Goal: Find specific page/section: Find specific page/section

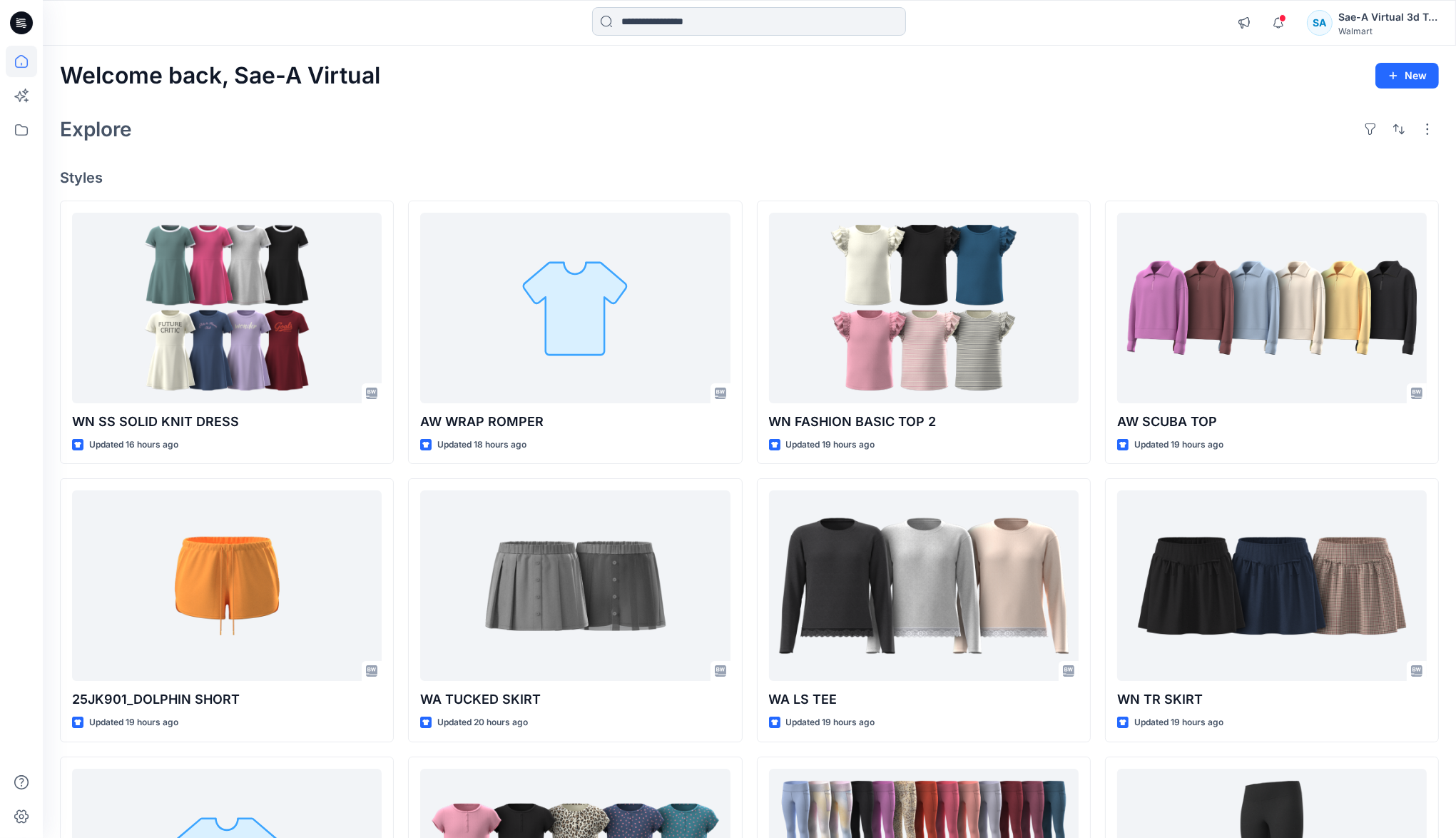
click at [759, 19] on input at bounding box center [749, 21] width 314 height 28
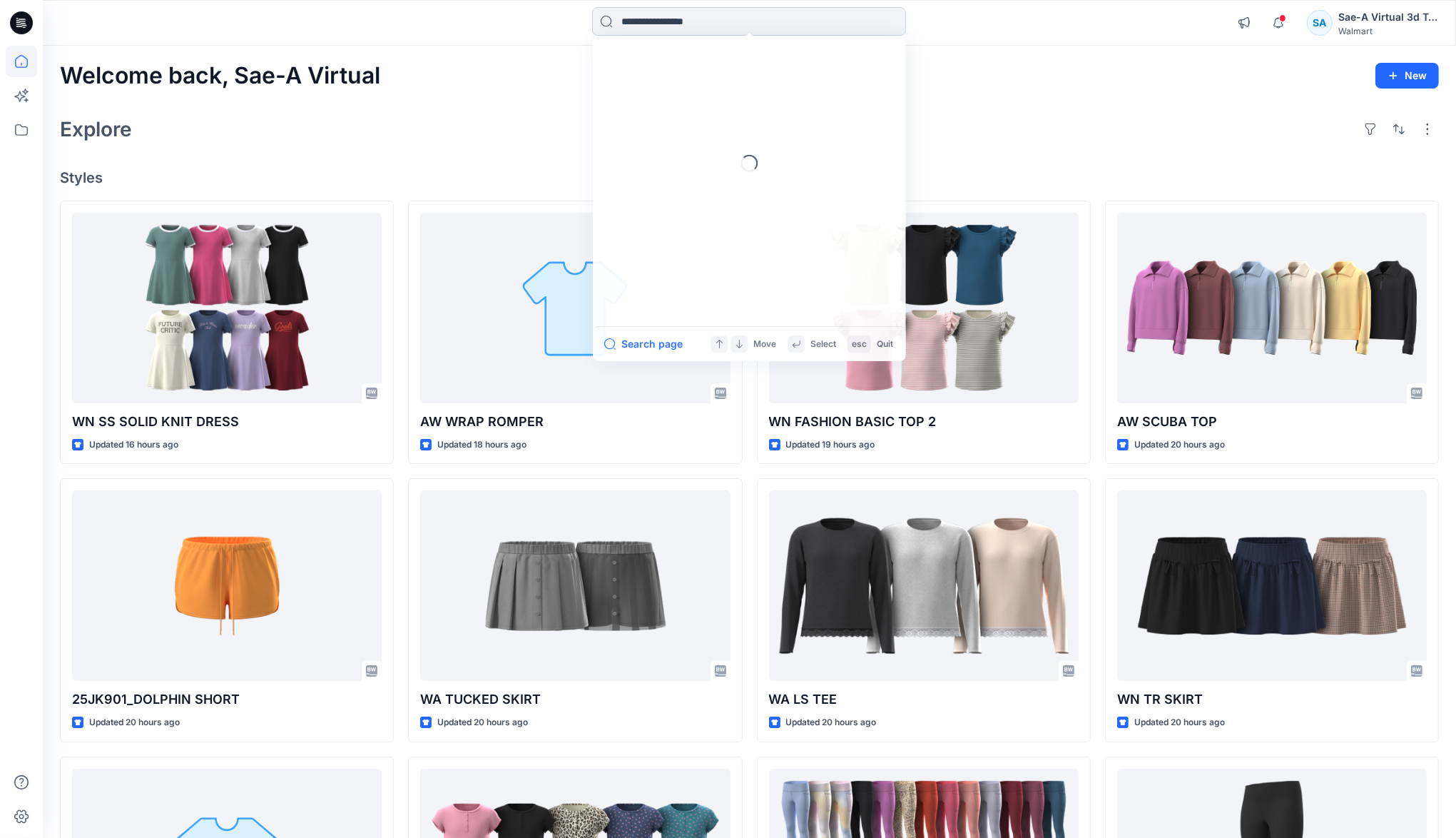
type input "*"
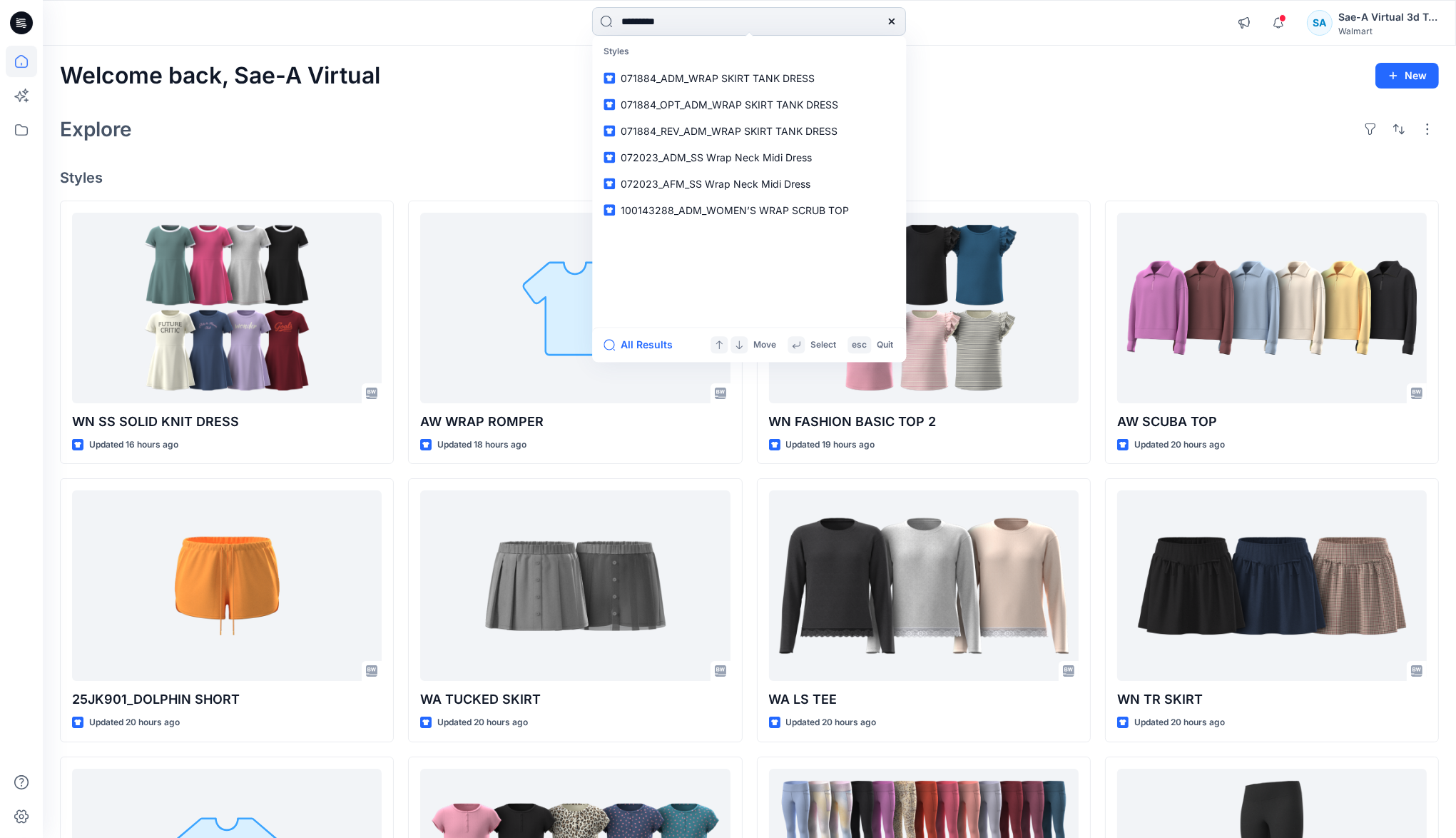
type input "**********"
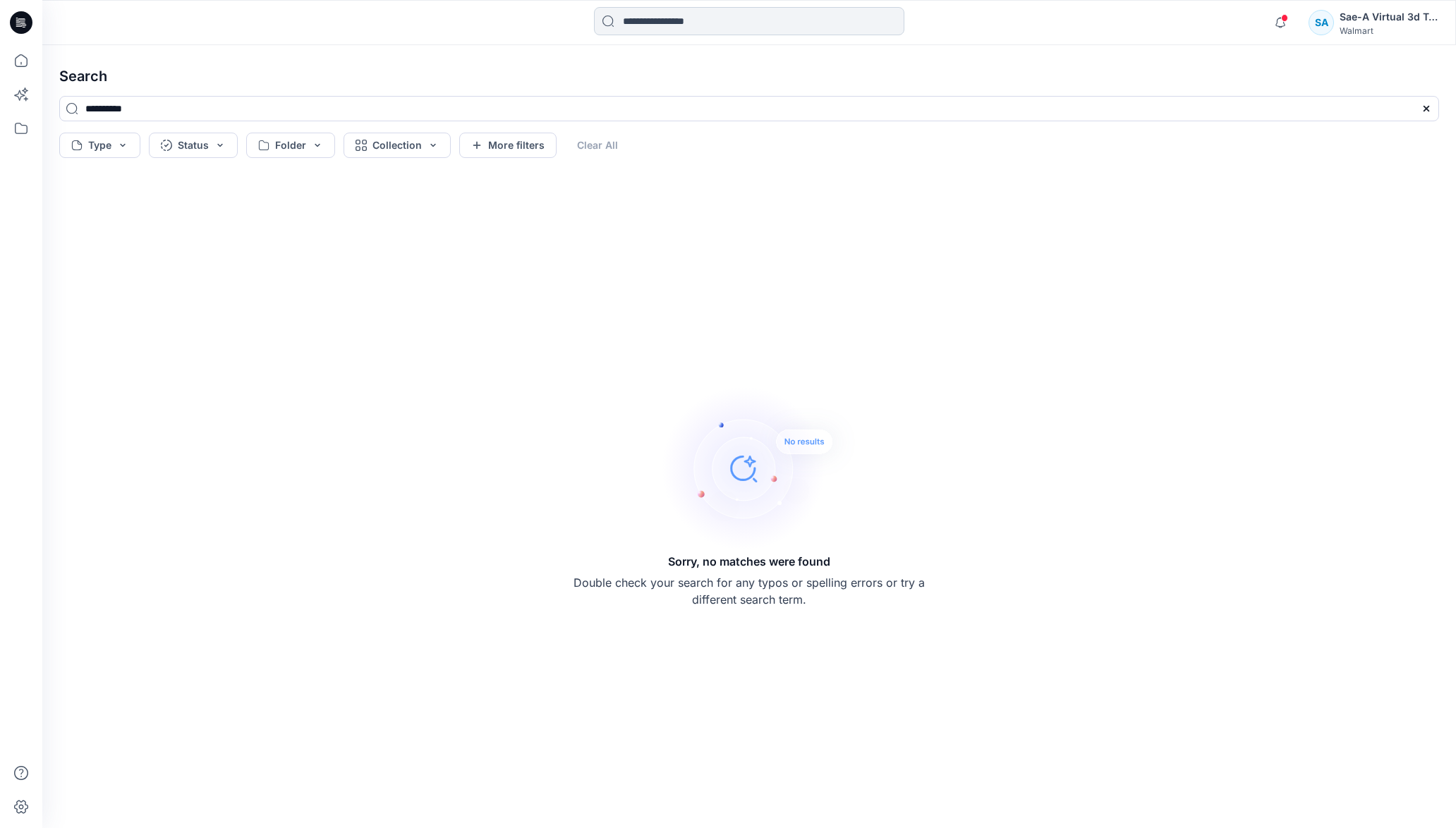
click at [680, 20] on input at bounding box center [749, 21] width 311 height 28
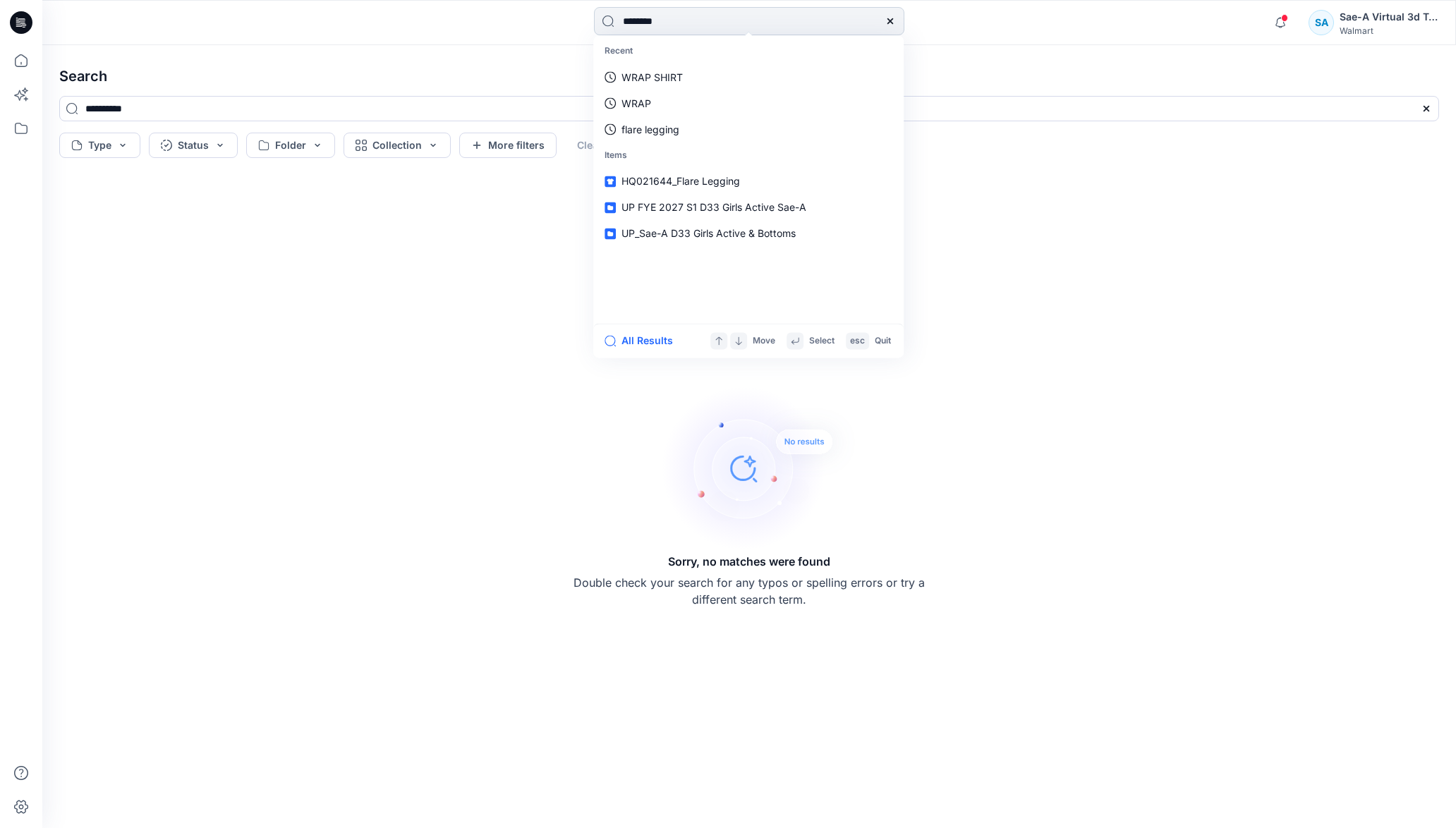
type input "*********"
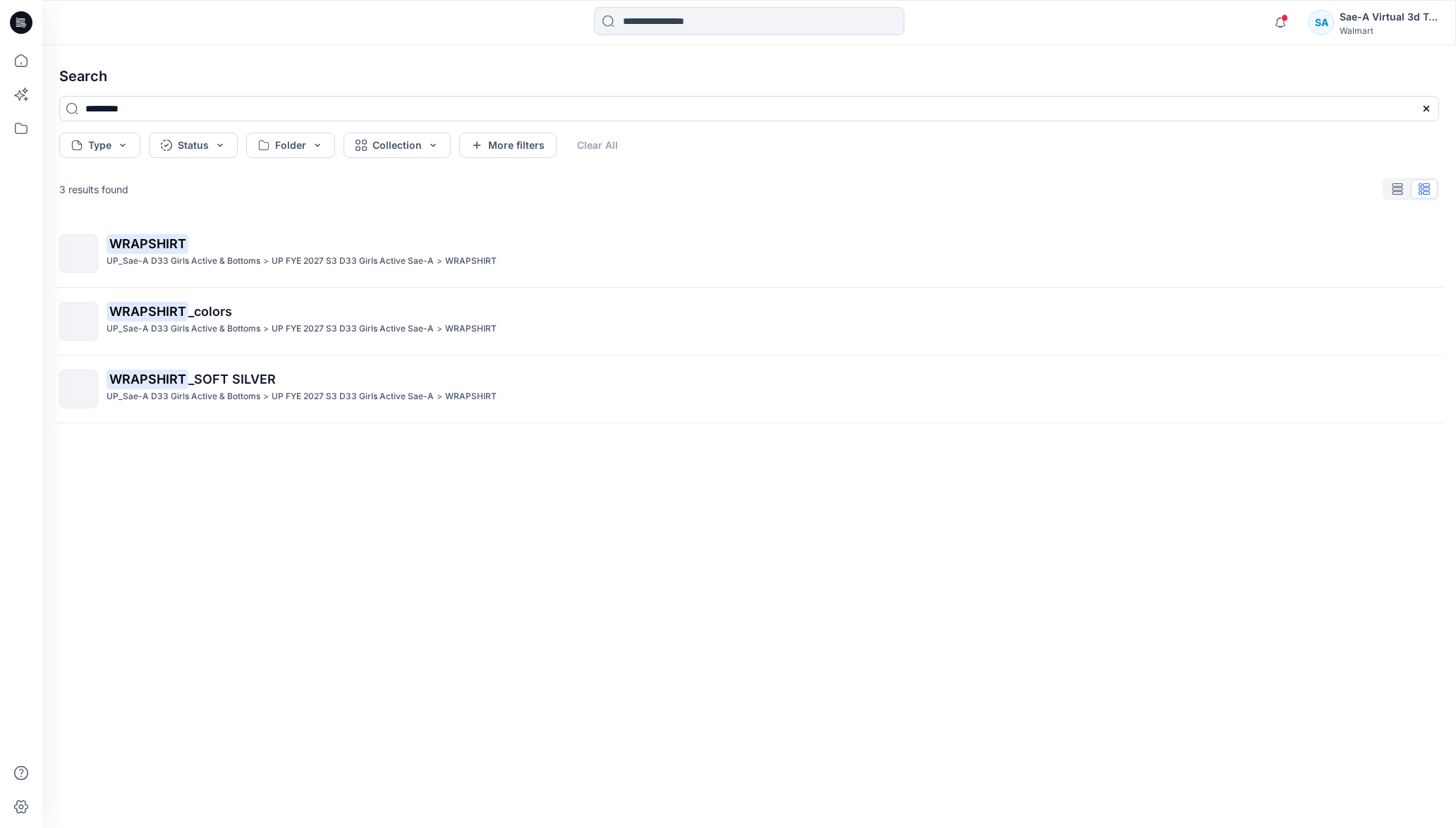
click at [166, 239] on mark "WRAPSHIRT" at bounding box center [147, 243] width 82 height 19
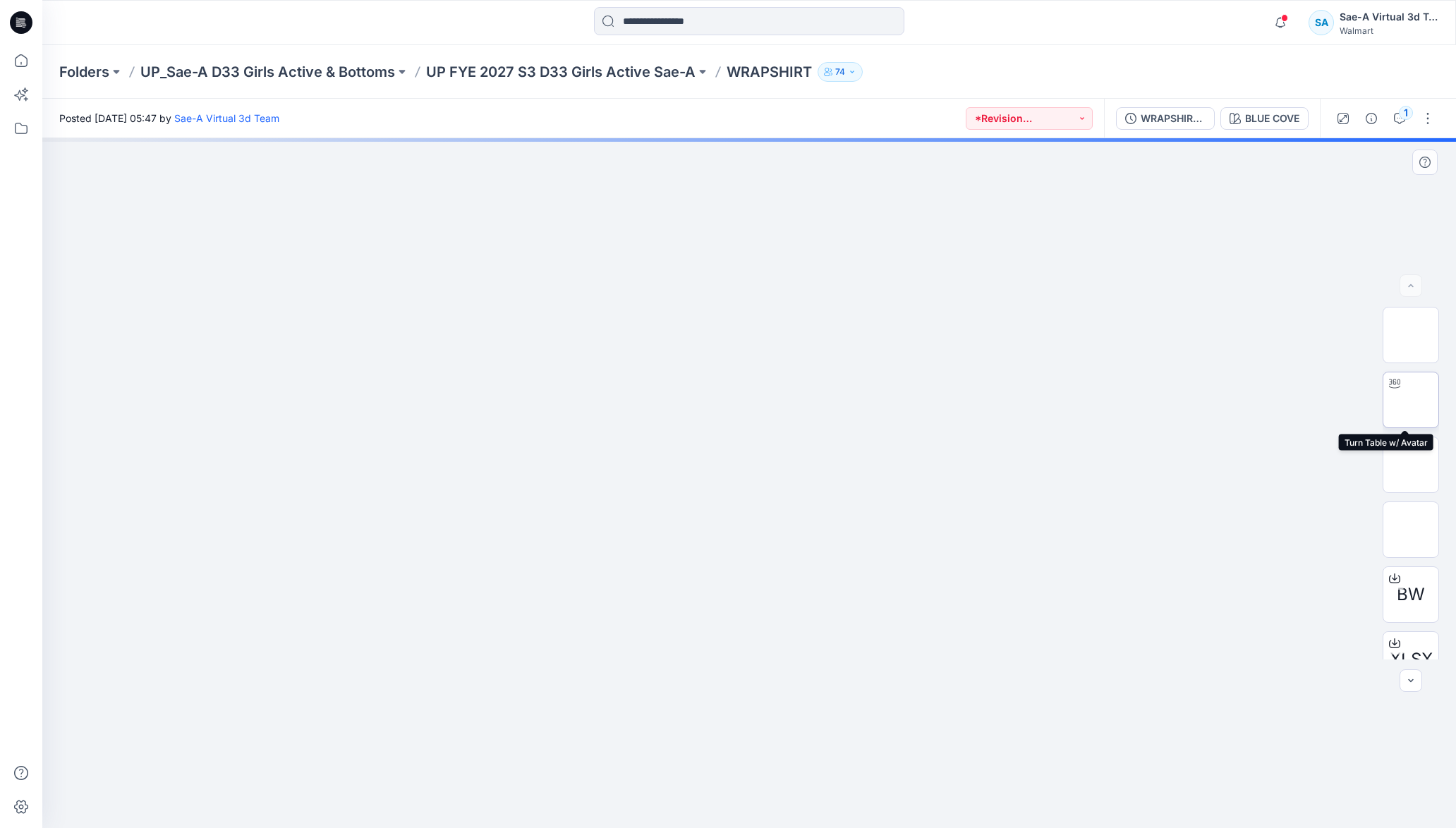
click at [1410, 400] on img at bounding box center [1410, 400] width 0 height 0
drag, startPoint x: 857, startPoint y: 806, endPoint x: 987, endPoint y: 727, distance: 152.1
click at [917, 814] on div at bounding box center [749, 482] width 1413 height 689
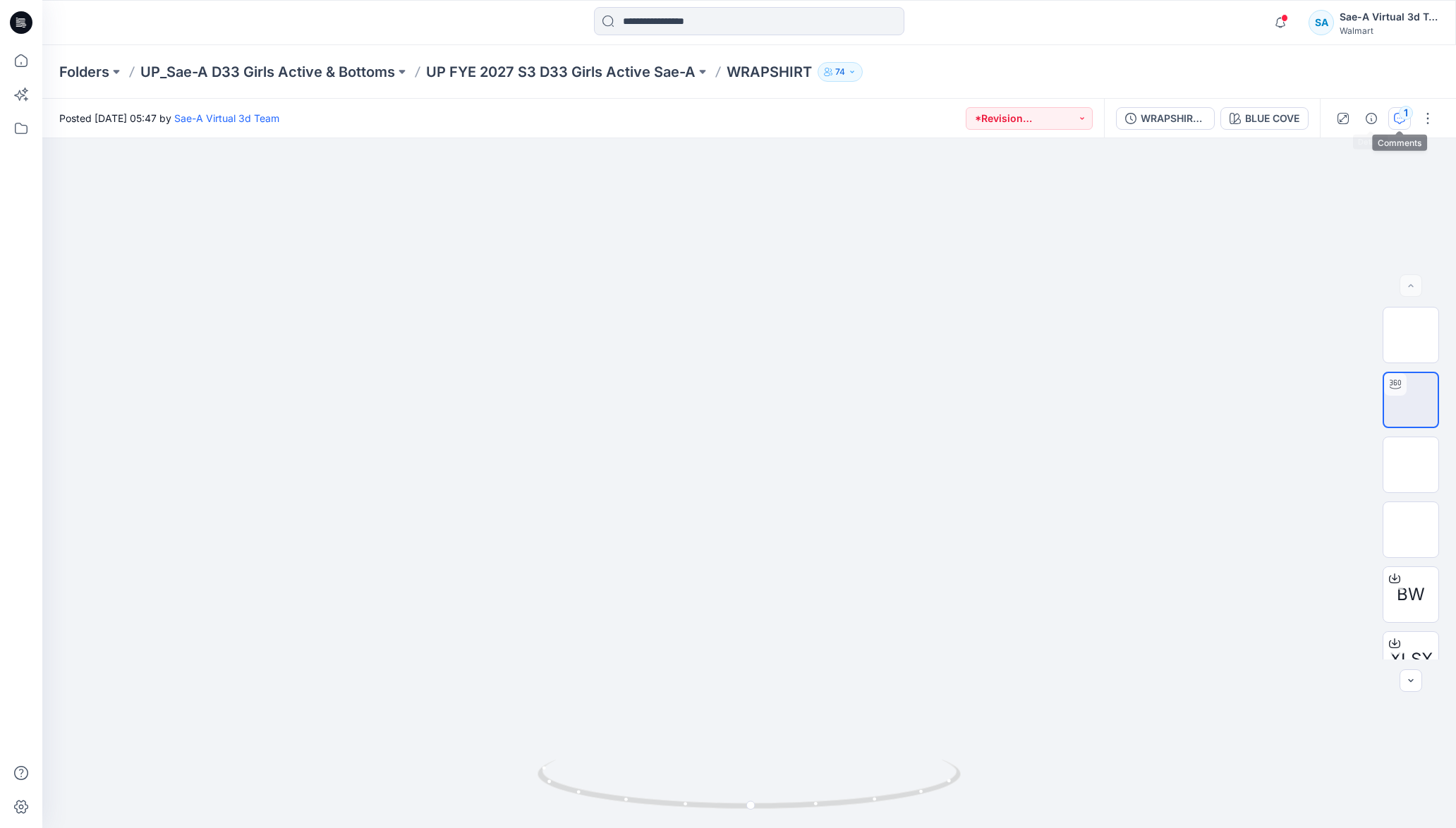
click at [1398, 120] on icon "button" at bounding box center [1400, 118] width 12 height 12
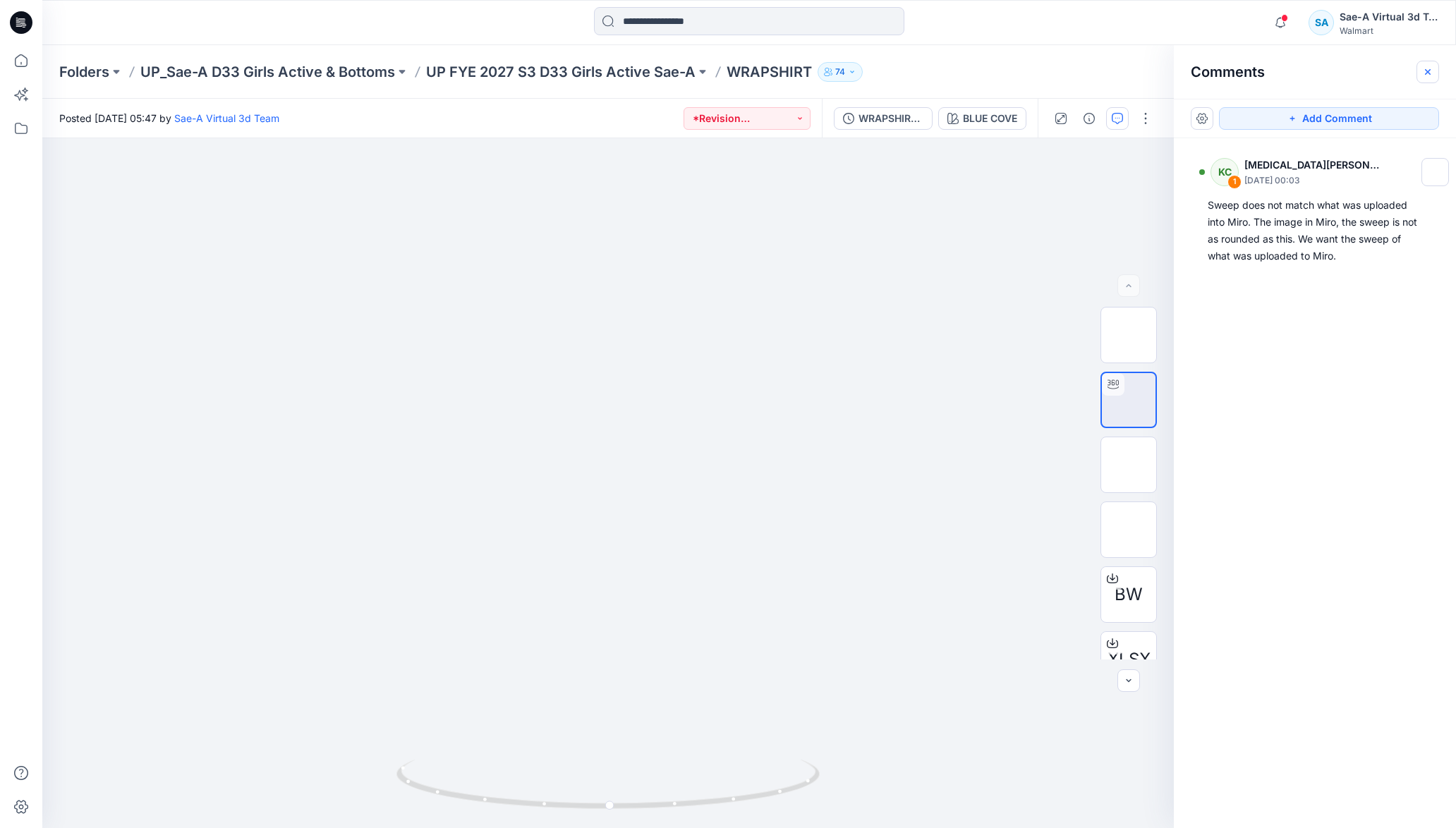
click at [1426, 66] on icon "button" at bounding box center [1428, 72] width 12 height 12
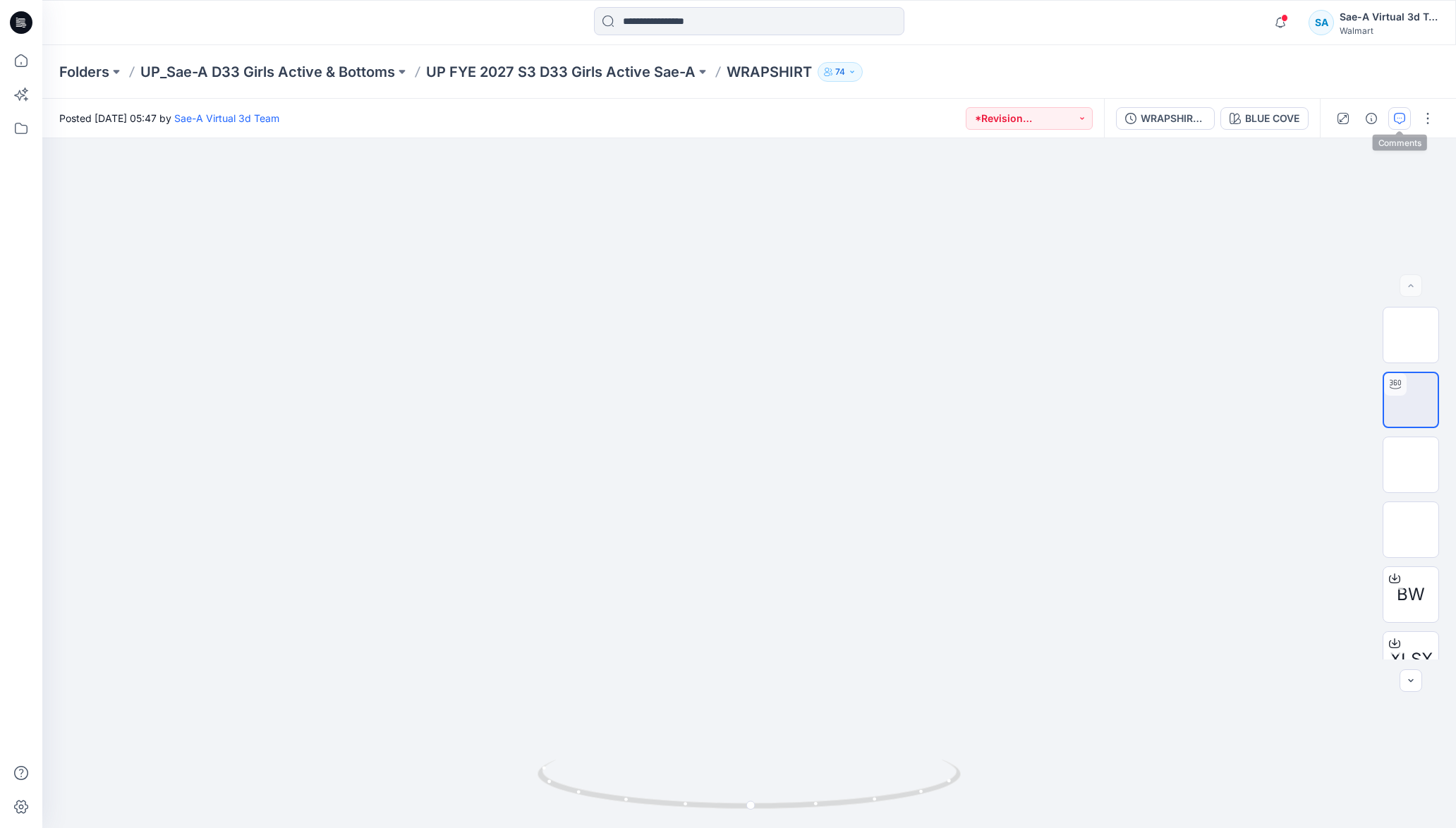
click at [1406, 116] on button "button" at bounding box center [1399, 118] width 22 height 22
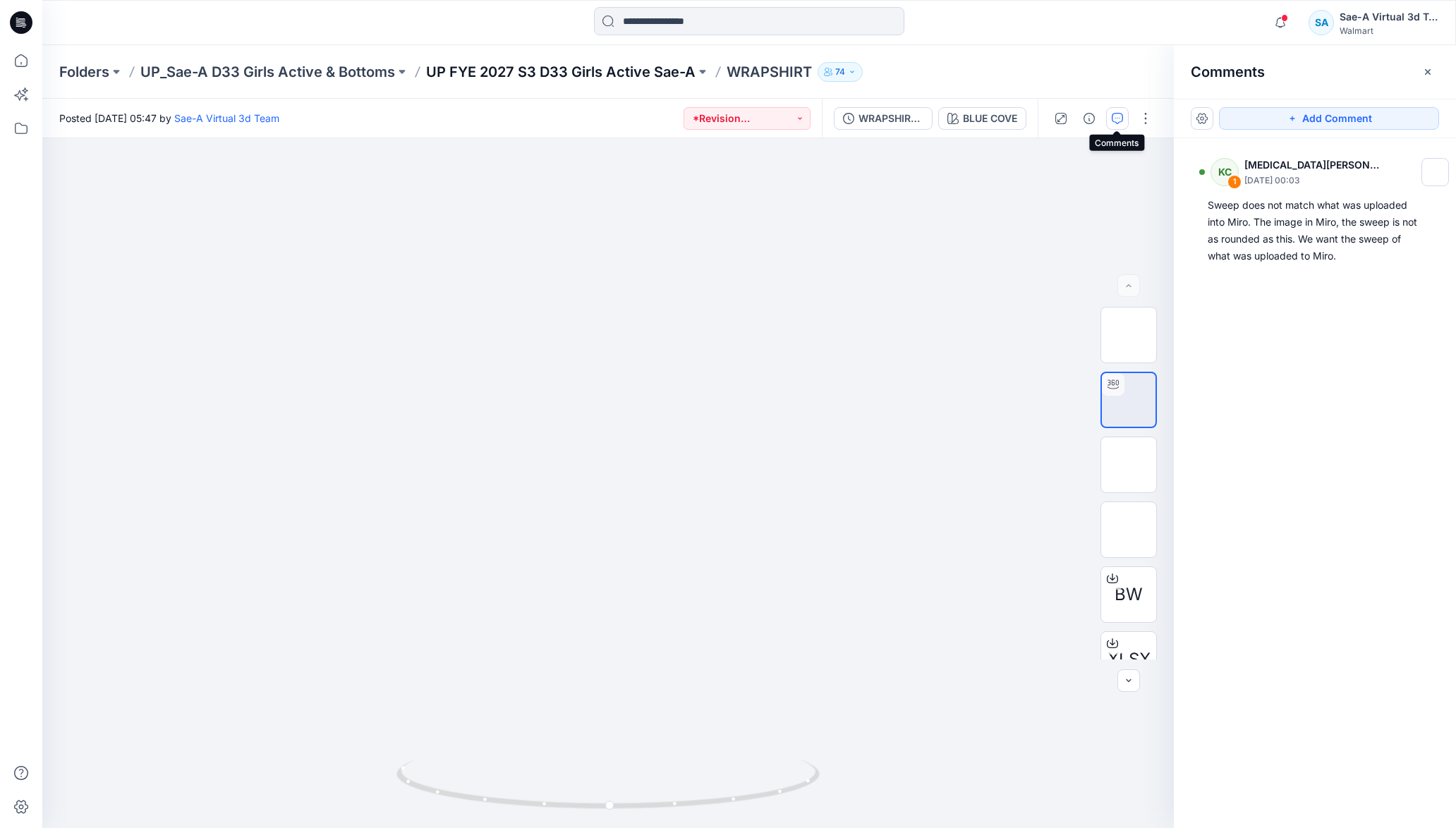
click at [505, 66] on p "UP FYE 2027 S3 D33 Girls Active Sae-A" at bounding box center [560, 71] width 269 height 19
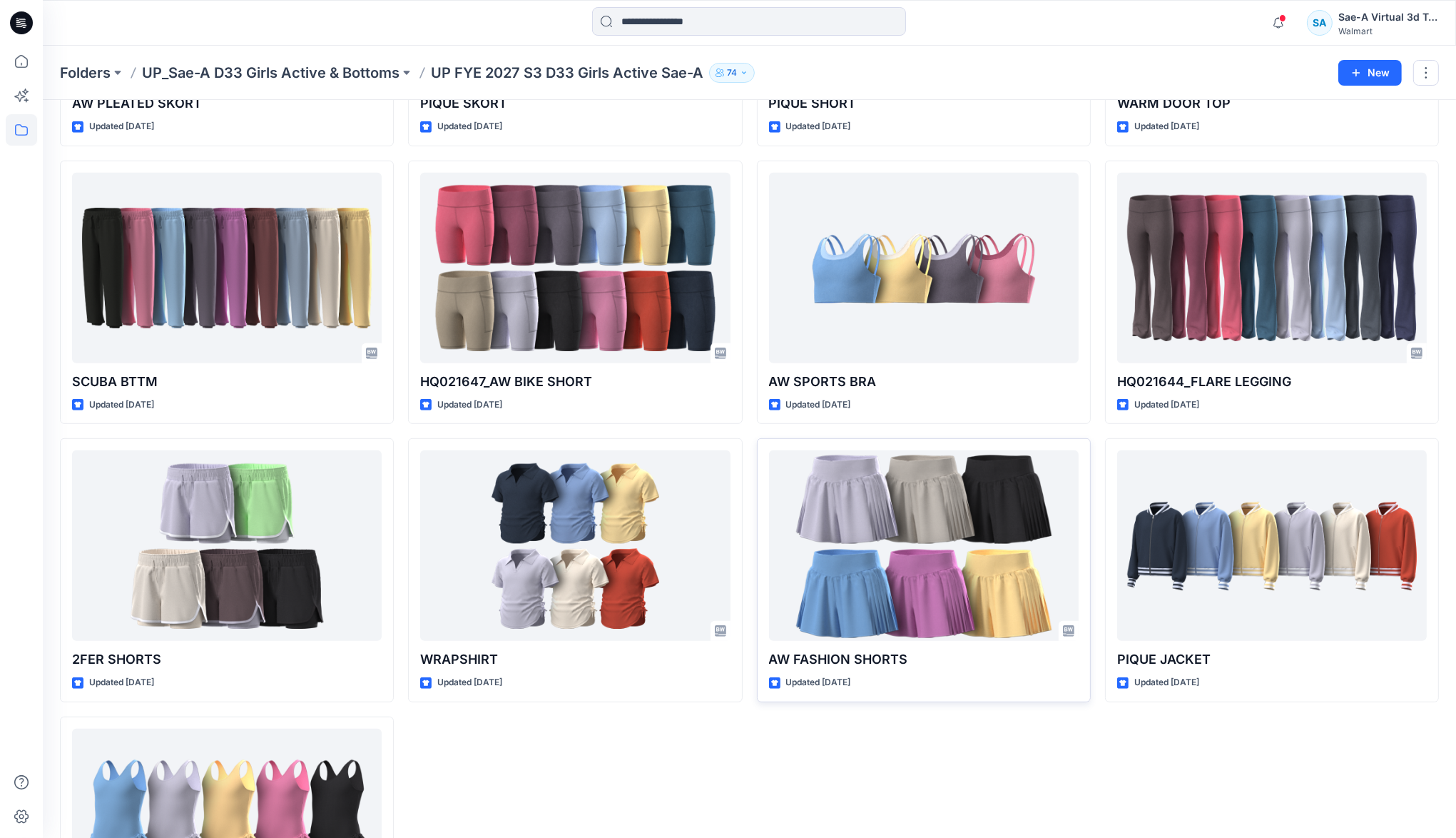
scroll to position [565, 0]
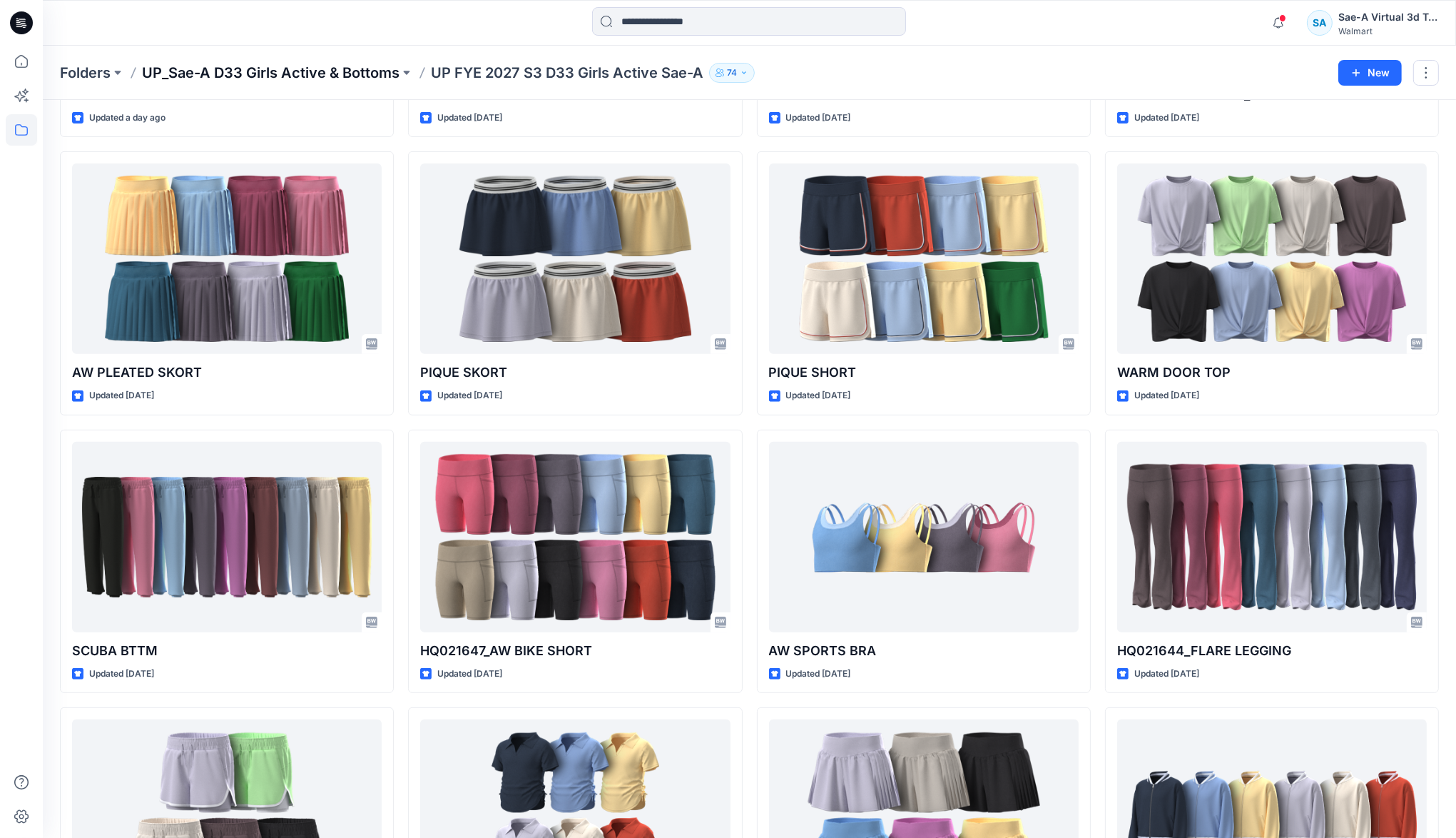
click at [340, 63] on p "UP_Sae-A D33 Girls Active & Bottoms" at bounding box center [270, 72] width 258 height 20
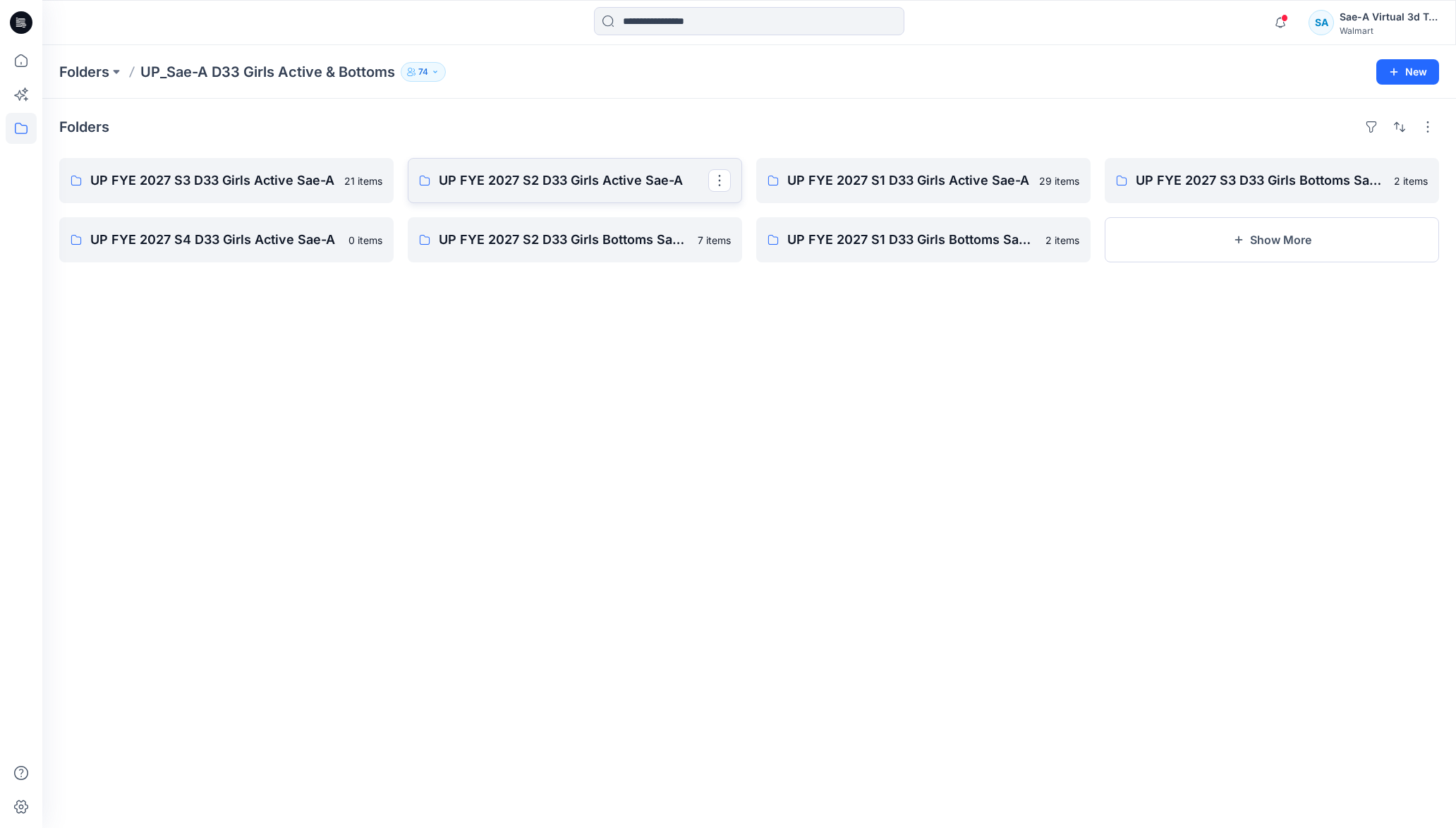
click at [477, 182] on p "UP FYE 2027 S2 D33 Girls Active Sae-A" at bounding box center [573, 180] width 269 height 19
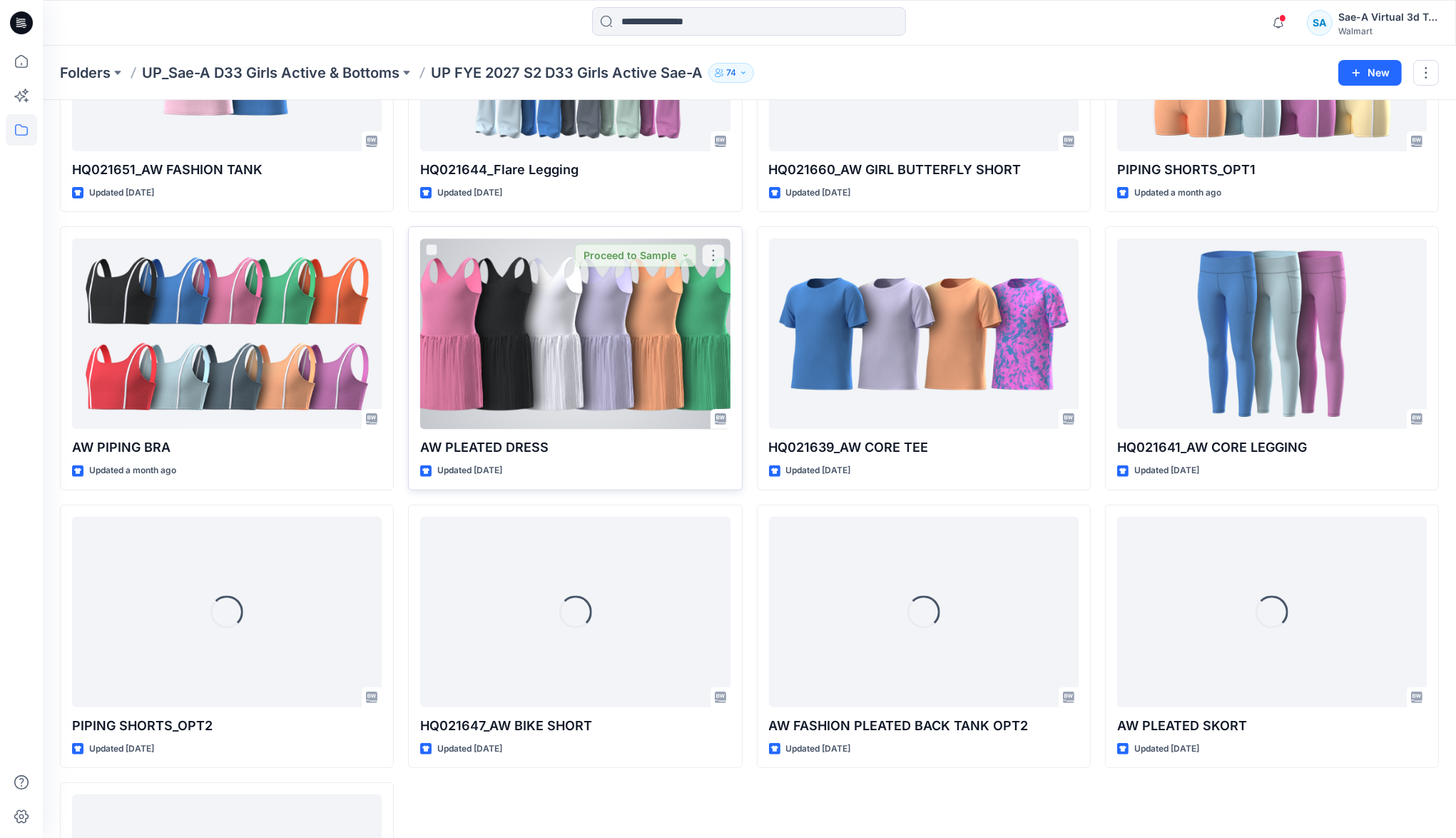
scroll to position [532, 0]
